Goal: Task Accomplishment & Management: Manage account settings

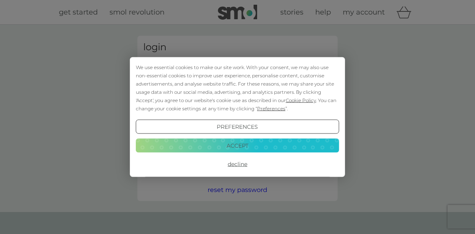
click at [236, 163] on button "Decline" at bounding box center [237, 164] width 203 height 14
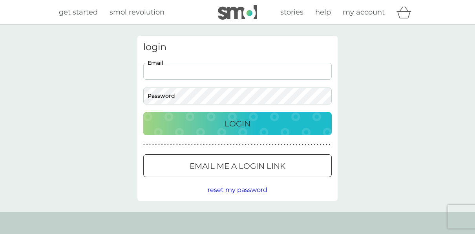
click at [238, 73] on input "Email" at bounding box center [237, 71] width 188 height 17
type input "eretallack@hotmail.co.uk"
click at [221, 73] on input "eretallack@hotmail.co.uk" at bounding box center [237, 71] width 188 height 17
click at [222, 70] on input "eretallack@hotmail.co.uk" at bounding box center [237, 71] width 188 height 17
click at [230, 122] on p "Login" at bounding box center [237, 123] width 26 height 13
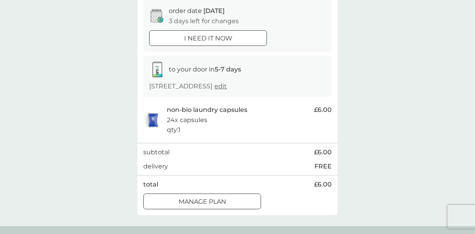
scroll to position [94, 0]
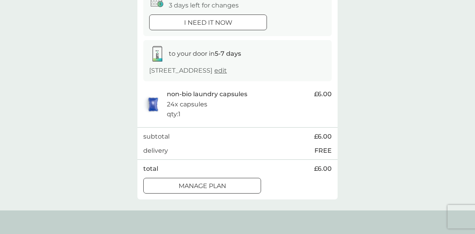
click at [193, 184] on div at bounding box center [202, 186] width 28 height 8
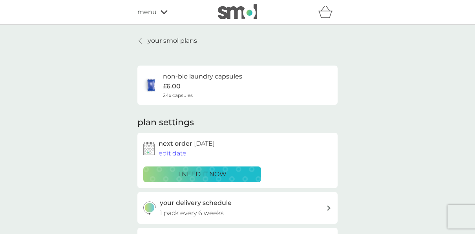
click at [167, 154] on span "edit date" at bounding box center [172, 152] width 28 height 7
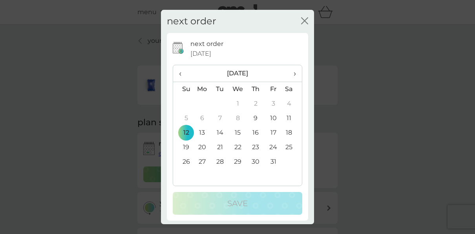
click at [290, 71] on th "›" at bounding box center [292, 73] width 20 height 17
click at [285, 103] on td "1" at bounding box center [292, 103] width 20 height 15
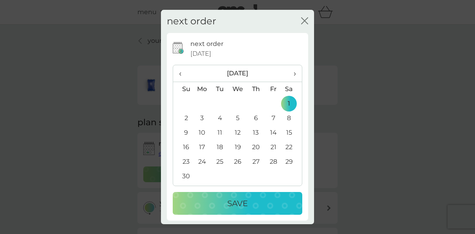
click at [227, 203] on p "Save" at bounding box center [237, 203] width 20 height 13
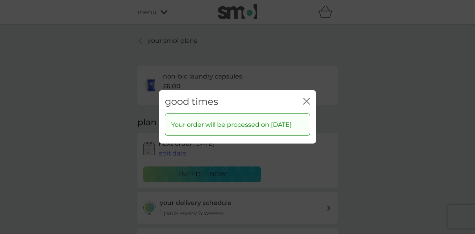
click at [305, 99] on icon "close" at bounding box center [306, 101] width 7 height 7
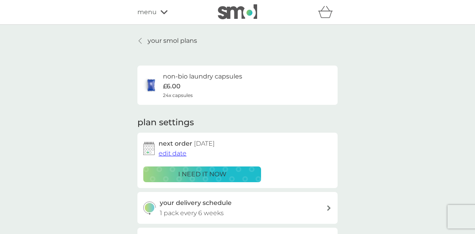
click at [162, 42] on p "your smol plans" at bounding box center [171, 41] width 49 height 10
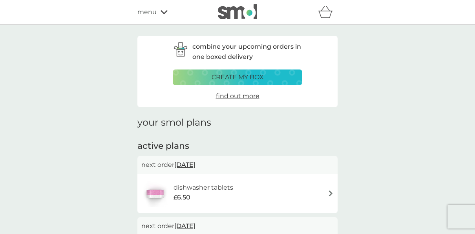
click at [192, 163] on span "[DATE]" at bounding box center [184, 164] width 21 height 15
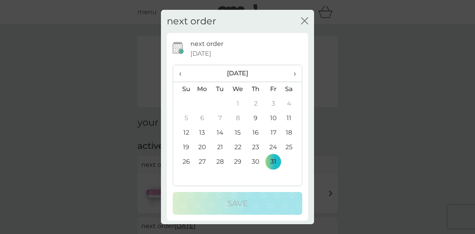
click at [290, 71] on th "›" at bounding box center [292, 73] width 20 height 17
click at [284, 102] on td "1" at bounding box center [292, 103] width 20 height 15
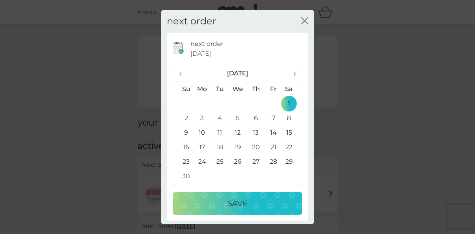
click at [242, 211] on button "Save" at bounding box center [237, 203] width 129 height 23
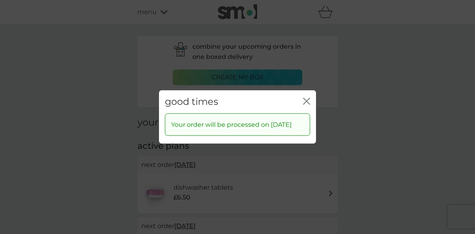
click at [307, 100] on icon "close" at bounding box center [307, 101] width 3 height 6
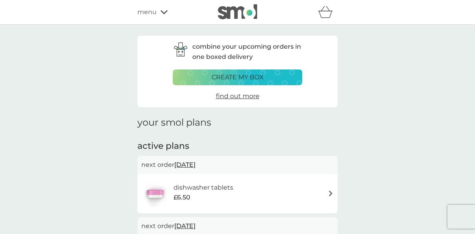
click at [235, 79] on p "create my box" at bounding box center [237, 77] width 52 height 10
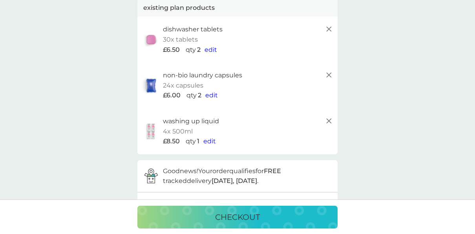
scroll to position [42, 0]
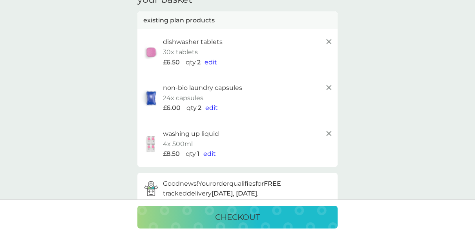
click at [210, 61] on span "edit" at bounding box center [210, 61] width 13 height 7
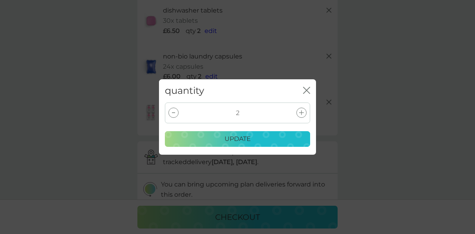
scroll to position [78, 0]
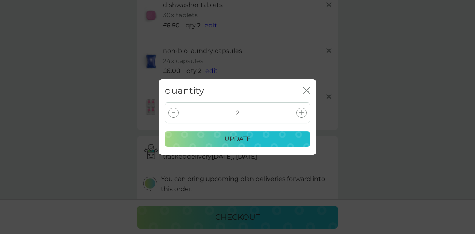
click at [305, 88] on icon "close" at bounding box center [306, 90] width 7 height 7
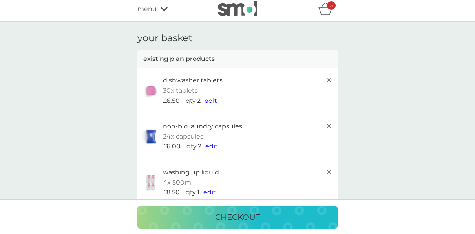
scroll to position [0, 0]
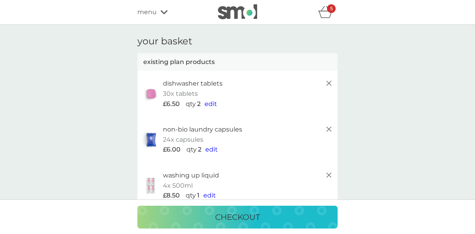
click at [164, 10] on icon at bounding box center [163, 12] width 7 height 5
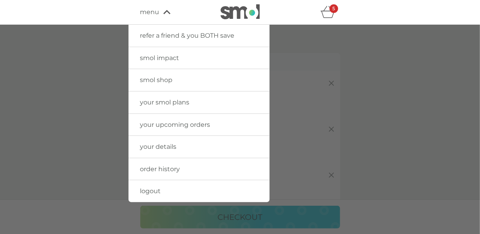
click at [327, 11] on icon "basket" at bounding box center [328, 12] width 15 height 12
drag, startPoint x: 327, startPoint y: 11, endPoint x: 294, endPoint y: 114, distance: 108.9
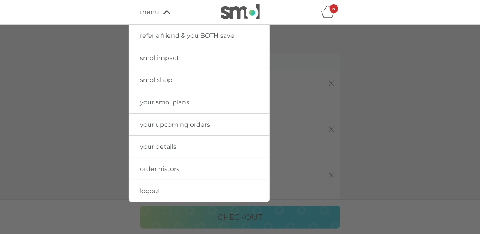
click at [294, 114] on div at bounding box center [240, 142] width 480 height 234
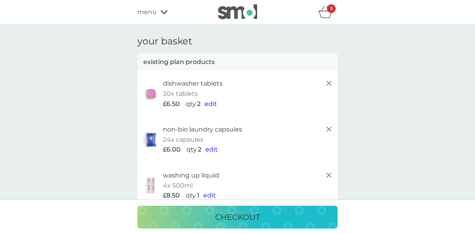
click at [326, 11] on icon "basket" at bounding box center [324, 14] width 13 height 7
click at [144, 10] on span "menu" at bounding box center [146, 12] width 19 height 10
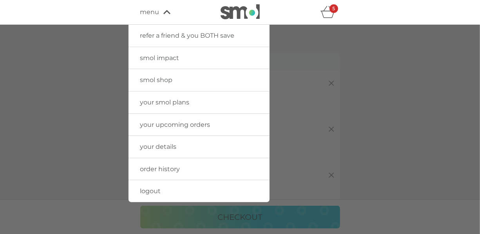
click at [159, 99] on span "your smol plans" at bounding box center [164, 101] width 49 height 7
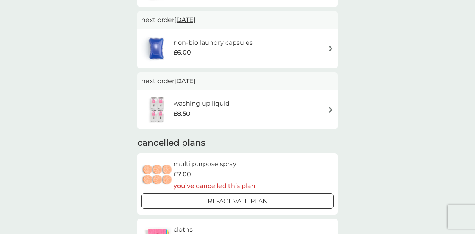
scroll to position [125, 0]
click at [426, 139] on div "your smol plans active plans next order [DATE] dishwasher tablets £6.50 next or…" at bounding box center [237, 205] width 475 height 613
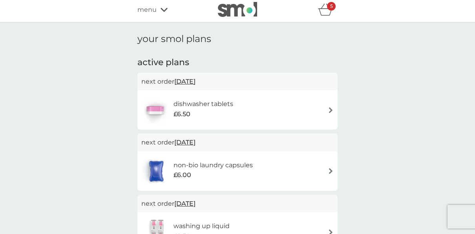
scroll to position [0, 0]
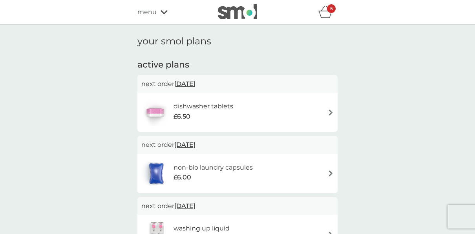
click at [325, 13] on icon "basket" at bounding box center [325, 12] width 15 height 12
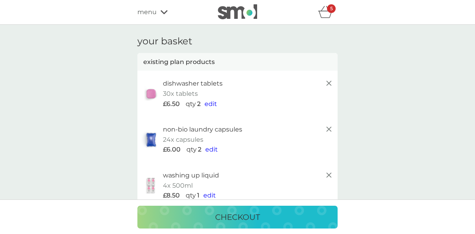
click at [327, 84] on icon at bounding box center [328, 82] width 9 height 9
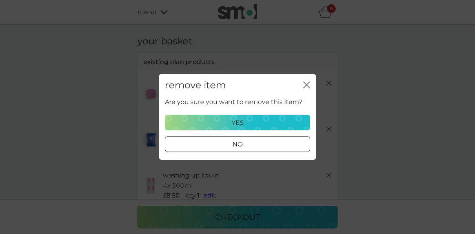
click at [258, 118] on div "yes" at bounding box center [237, 123] width 135 height 10
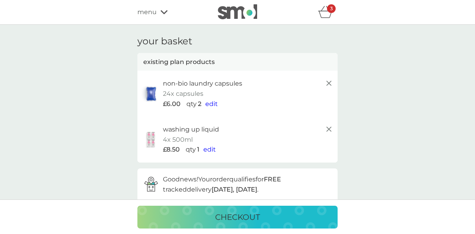
click at [157, 12] on div "menu" at bounding box center [170, 12] width 67 height 10
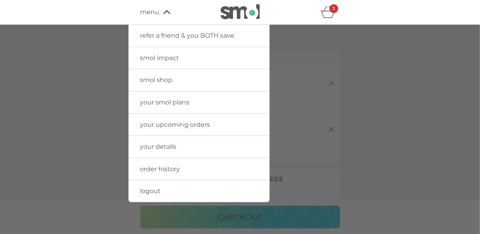
click at [155, 102] on span "your smol plans" at bounding box center [164, 101] width 49 height 7
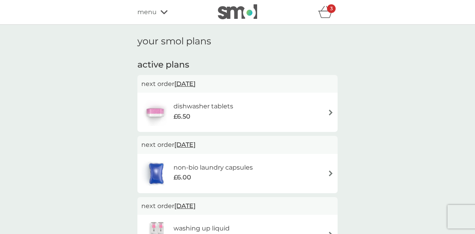
click at [329, 14] on icon "basket" at bounding box center [325, 12] width 15 height 12
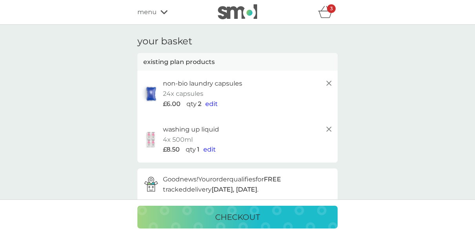
click at [329, 85] on icon at bounding box center [328, 82] width 9 height 9
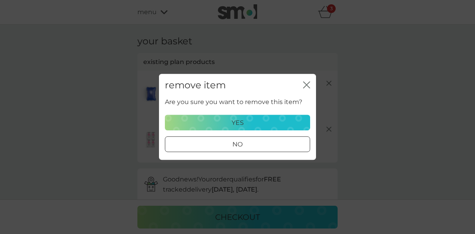
click at [277, 124] on div "yes" at bounding box center [237, 123] width 135 height 10
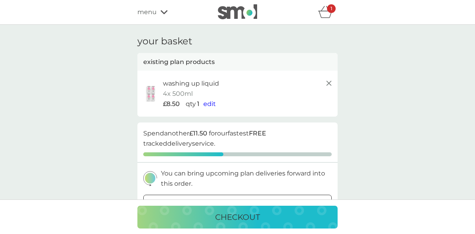
click at [326, 82] on icon at bounding box center [328, 82] width 9 height 9
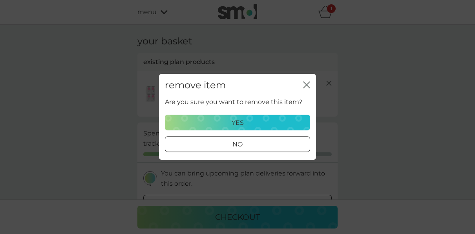
click at [271, 121] on div "yes" at bounding box center [237, 123] width 135 height 10
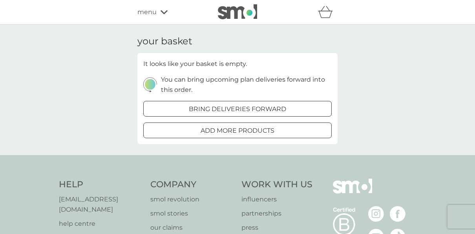
click at [157, 15] on div "menu" at bounding box center [170, 12] width 67 height 10
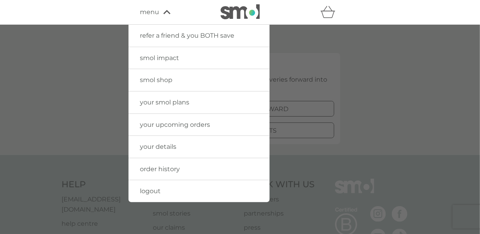
click at [174, 100] on span "your smol plans" at bounding box center [164, 101] width 49 height 7
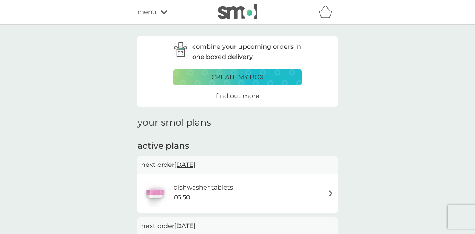
click at [163, 9] on div "menu" at bounding box center [170, 12] width 67 height 10
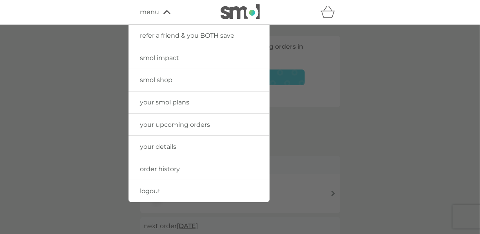
click at [152, 185] on link "logout" at bounding box center [199, 191] width 141 height 22
